Goal: Navigation & Orientation: Find specific page/section

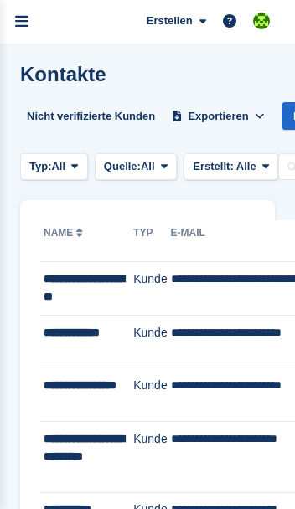
click at [26, 24] on icon "menu" at bounding box center [21, 21] width 13 height 15
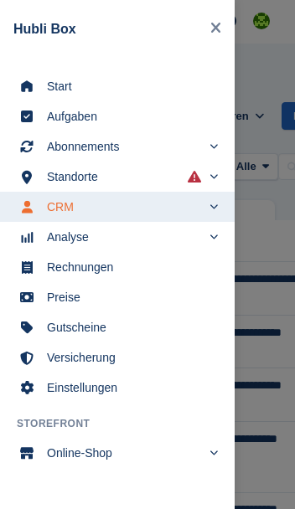
click at [49, 94] on span "Start" at bounding box center [128, 85] width 162 height 23
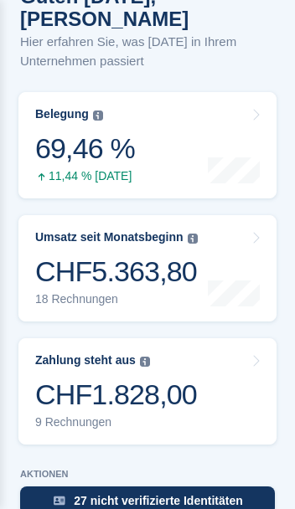
scroll to position [383, 0]
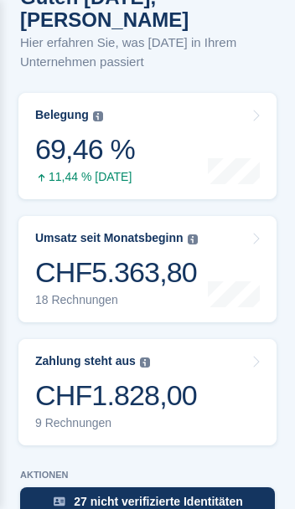
click at [52, 145] on link "Belegung Flächenprozentsatz aller aktuell belegten Einheiten. Beinhaltet Einhei…" at bounding box center [147, 146] width 258 height 106
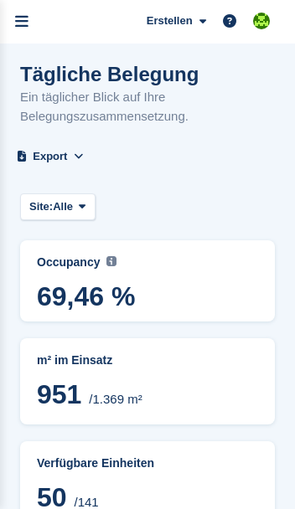
click at [62, 298] on span "69,46 %" at bounding box center [147, 296] width 221 height 30
click at [25, 18] on icon "menu" at bounding box center [21, 21] width 13 height 15
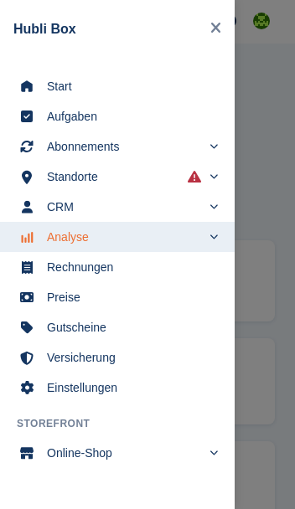
click at [53, 91] on span "Start" at bounding box center [128, 85] width 162 height 23
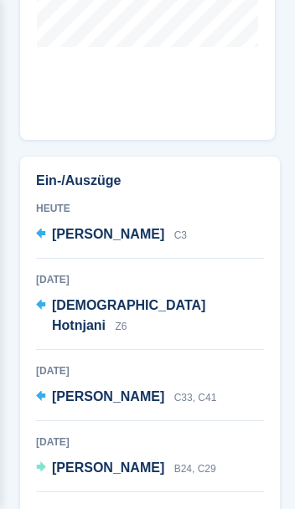
scroll to position [1436, 0]
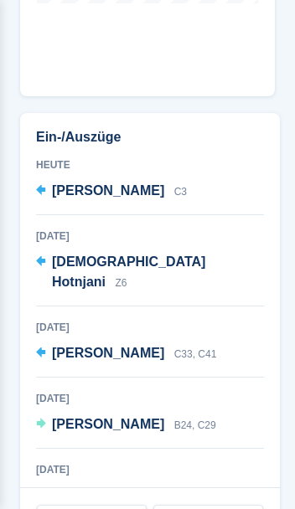
click at [62, 505] on link "Alle Einzüge" at bounding box center [92, 518] width 110 height 27
